Goal: Task Accomplishment & Management: Use online tool/utility

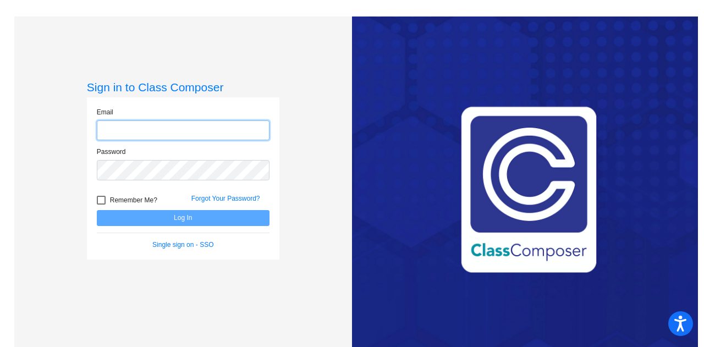
type input "[EMAIL_ADDRESS][DOMAIN_NAME]"
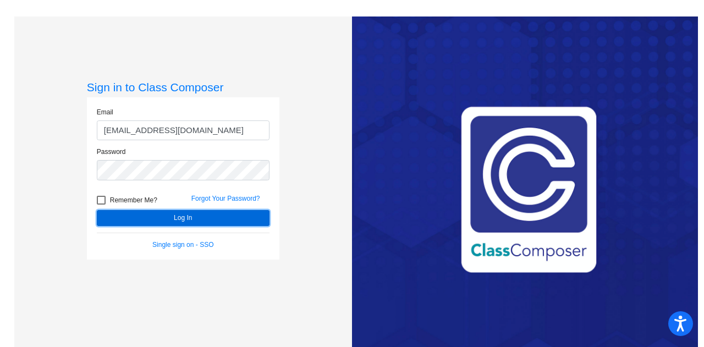
click at [187, 218] on button "Log In" at bounding box center [183, 218] width 173 height 16
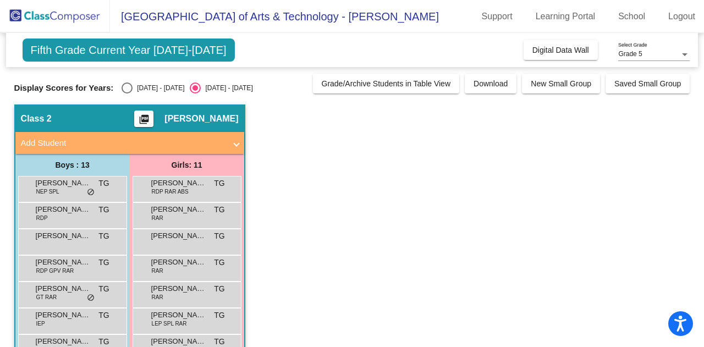
click at [551, 38] on div "Fifth Grade Current Year [DATE]-[DATE] Add, Move, or Retain Students Off On Inc…" at bounding box center [352, 50] width 692 height 34
click at [569, 53] on span "Digital Data Wall" at bounding box center [560, 50] width 57 height 9
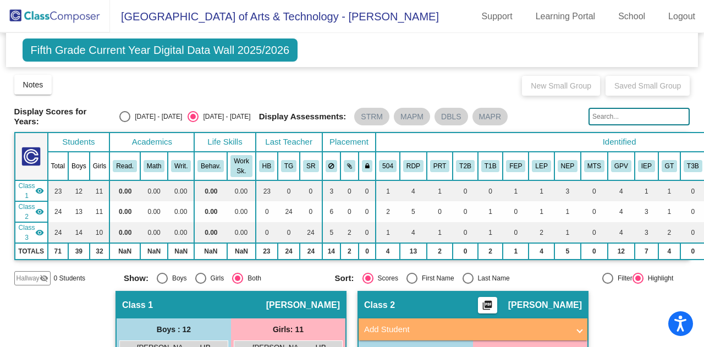
scroll to position [165, 0]
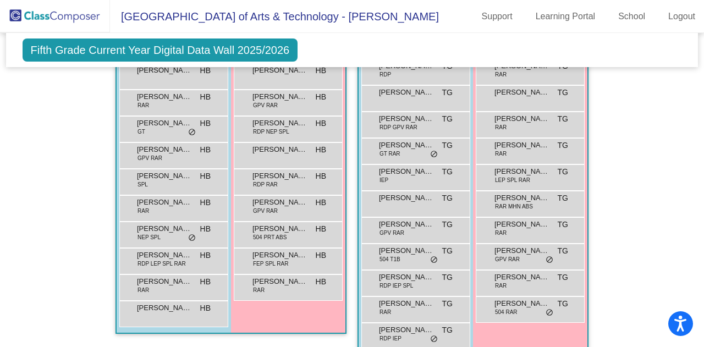
scroll to position [0, 0]
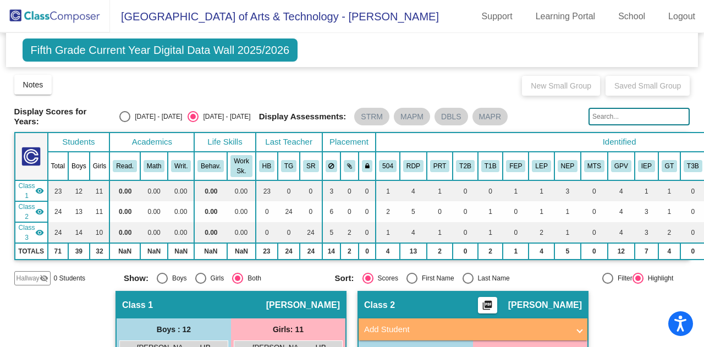
drag, startPoint x: 349, startPoint y: 73, endPoint x: 349, endPoint y: 58, distance: 15.4
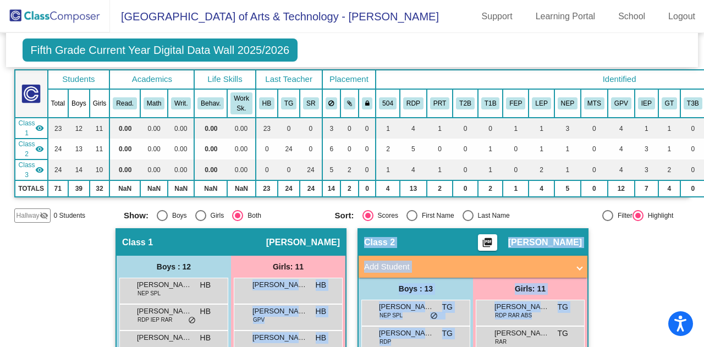
scroll to position [69, 0]
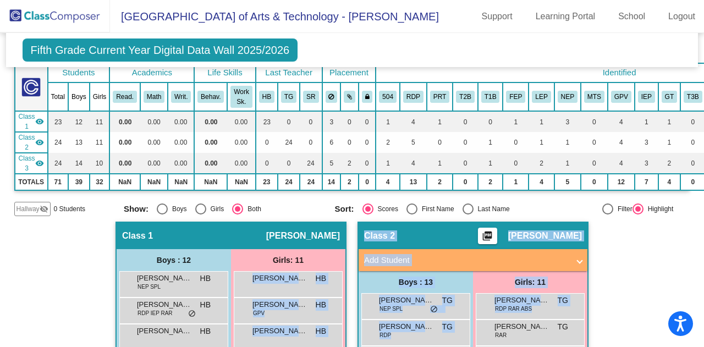
drag, startPoint x: 336, startPoint y: 337, endPoint x: 500, endPoint y: 252, distance: 183.9
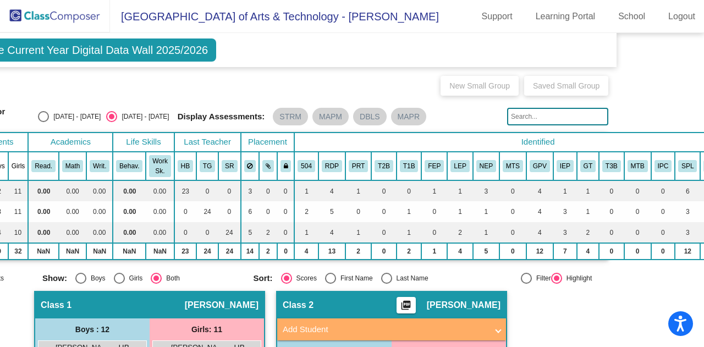
scroll to position [0, 154]
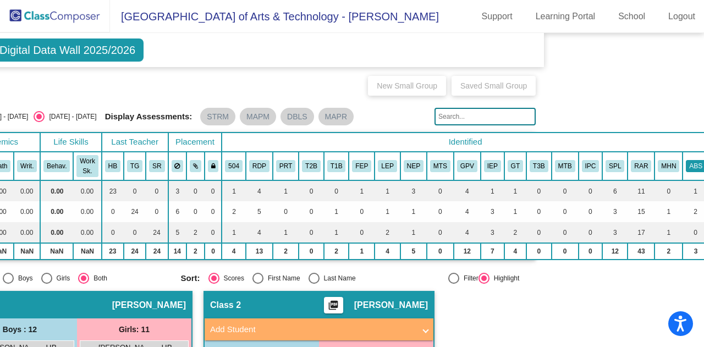
click at [688, 162] on button "ABS" at bounding box center [696, 166] width 20 height 12
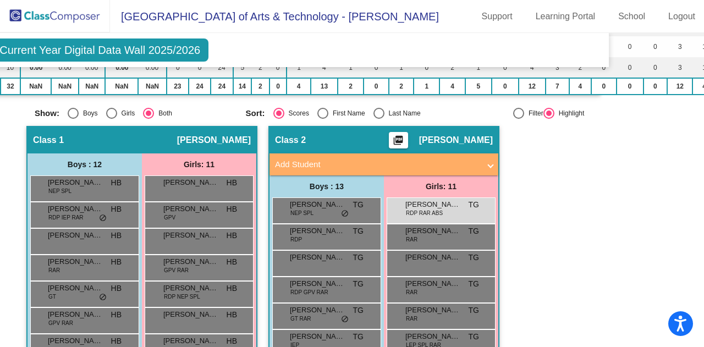
scroll to position [275, 89]
